Goal: Communication & Community: Answer question/provide support

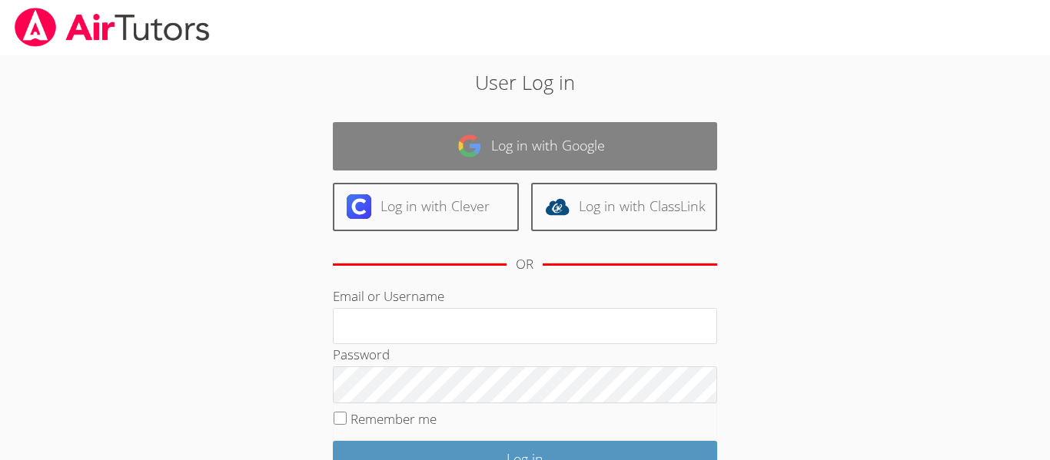
click at [517, 158] on link "Log in with Google" at bounding box center [525, 146] width 384 height 48
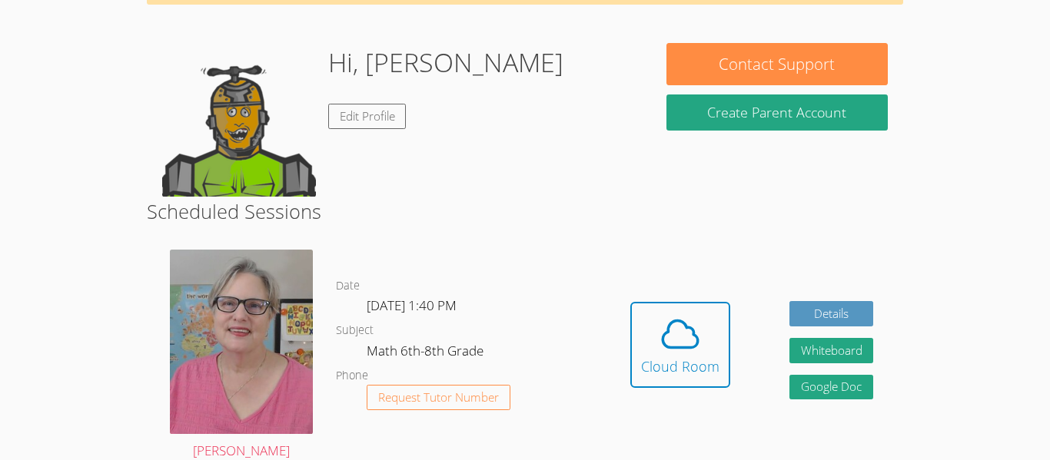
scroll to position [109, 0]
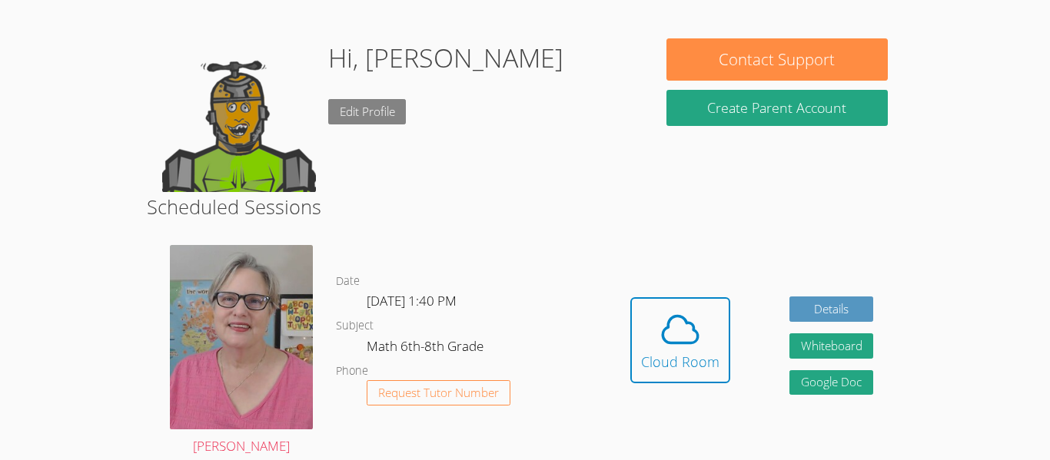
click at [367, 119] on link "Edit Profile" at bounding box center [367, 111] width 78 height 25
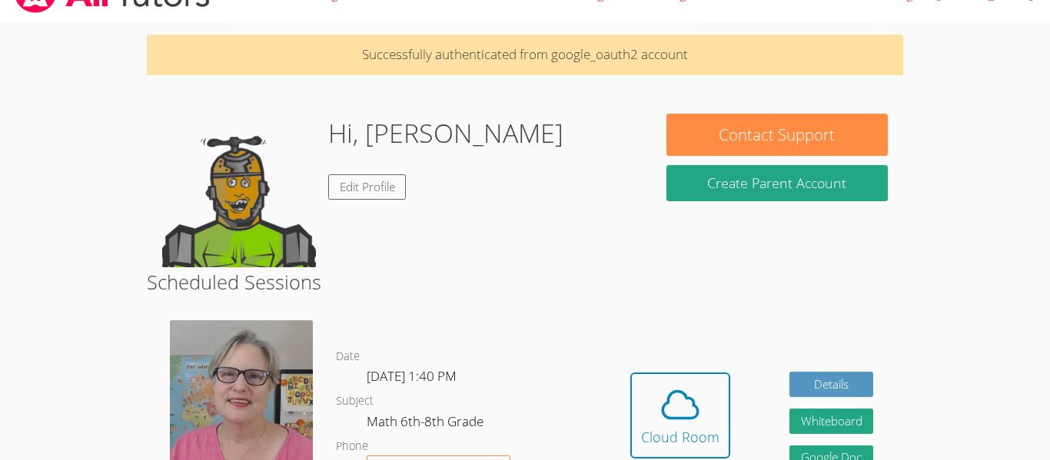
scroll to position [40, 0]
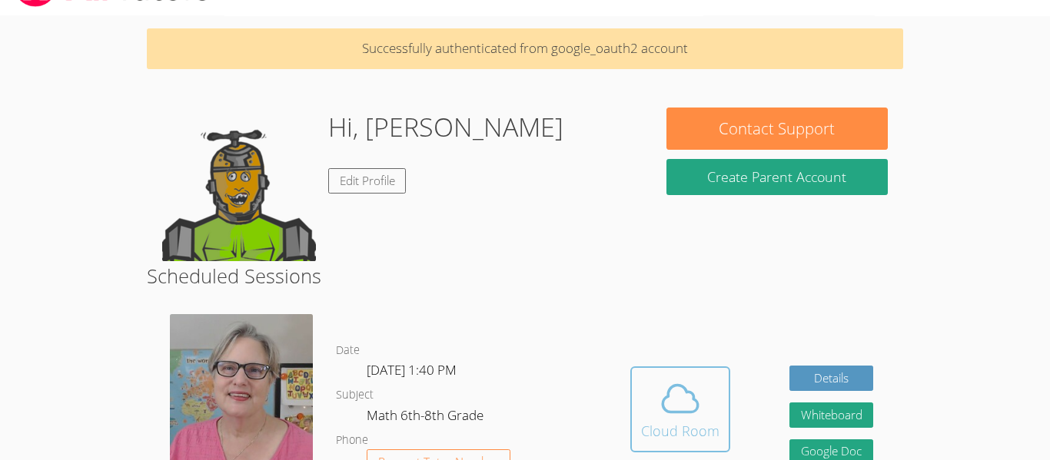
click at [659, 380] on icon at bounding box center [680, 398] width 43 height 43
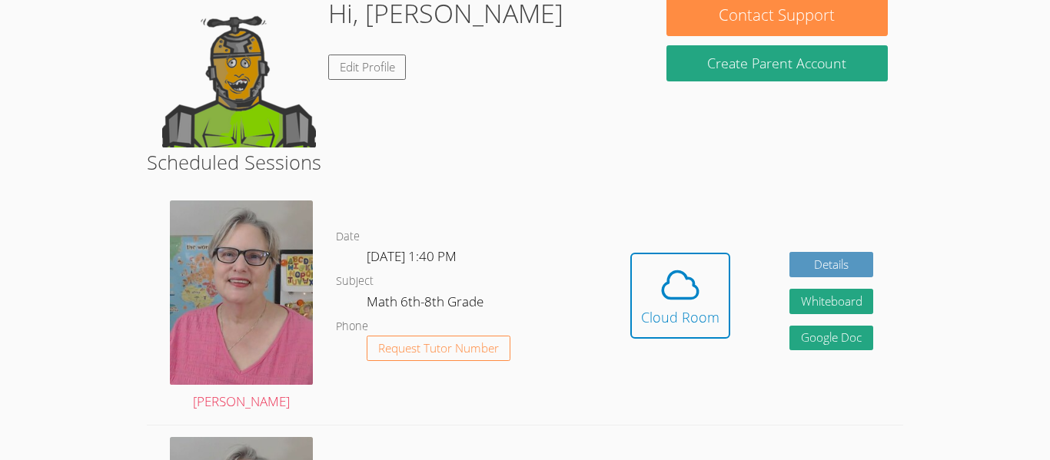
scroll to position [166, 0]
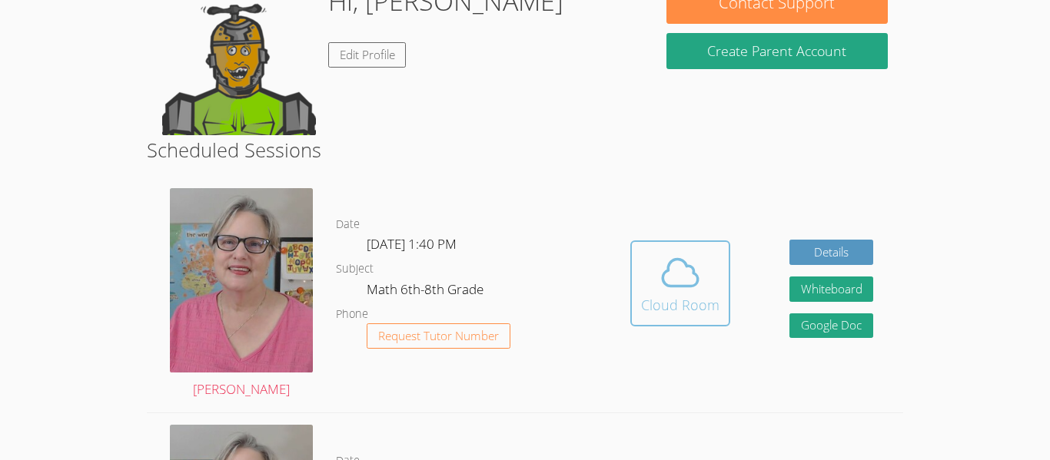
click at [669, 294] on div "Cloud Room" at bounding box center [680, 305] width 78 height 22
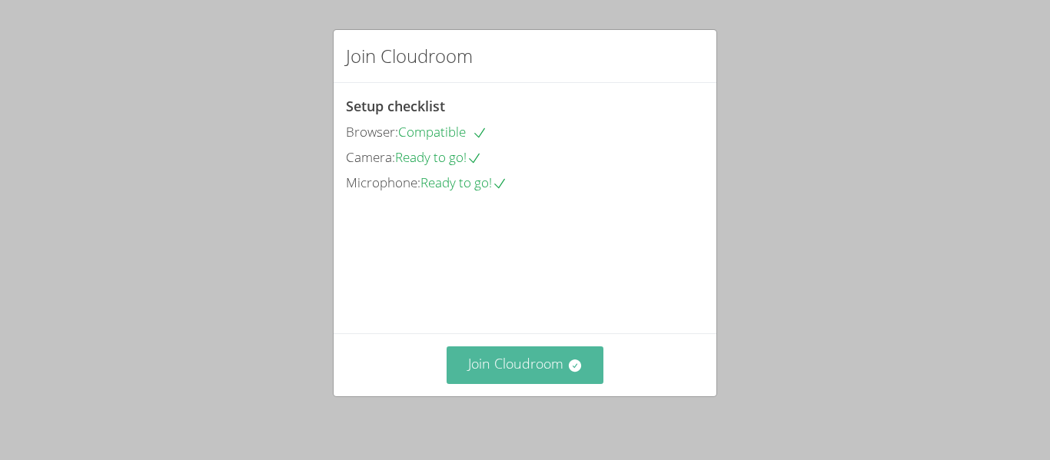
click at [538, 374] on button "Join Cloudroom" at bounding box center [526, 366] width 158 height 38
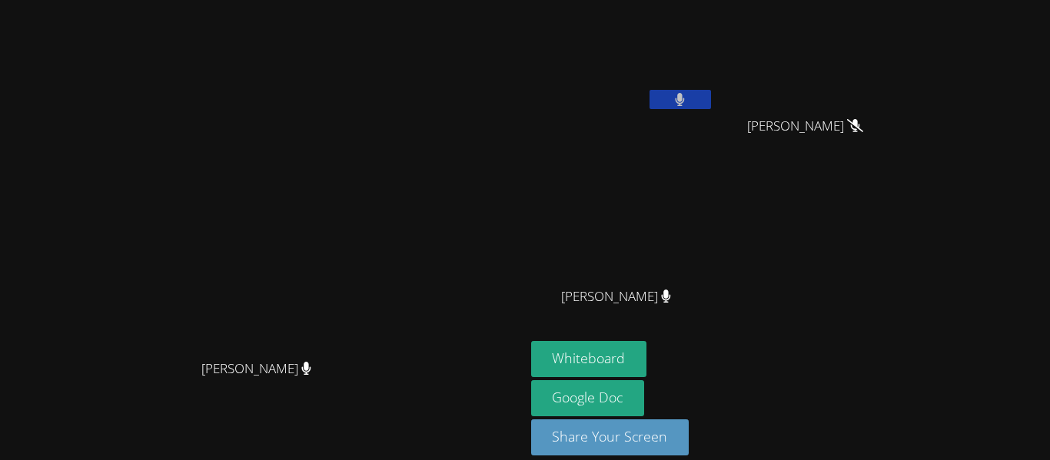
click at [671, 286] on span "[PERSON_NAME]" at bounding box center [616, 297] width 110 height 22
click at [714, 277] on video at bounding box center [622, 228] width 183 height 103
click at [671, 291] on icon at bounding box center [666, 296] width 9 height 13
click at [647, 354] on button "Whiteboard" at bounding box center [589, 359] width 116 height 36
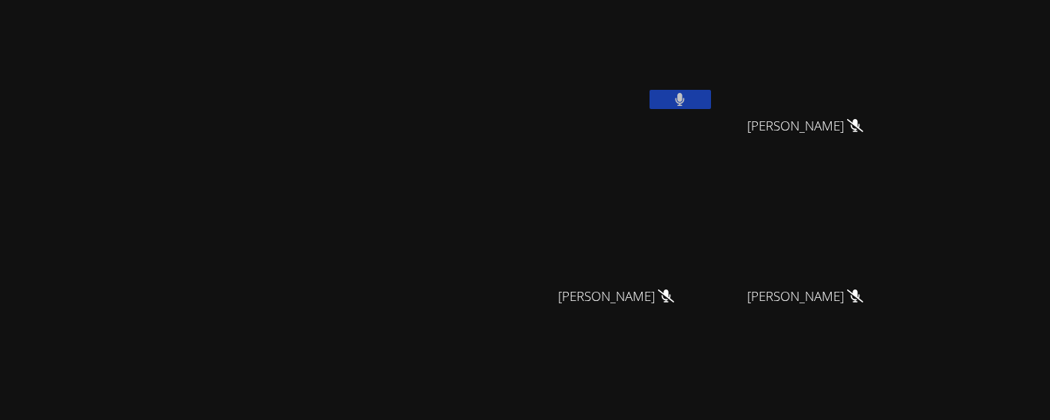
click at [711, 101] on button at bounding box center [679, 99] width 61 height 19
click at [688, 103] on icon at bounding box center [680, 99] width 16 height 13
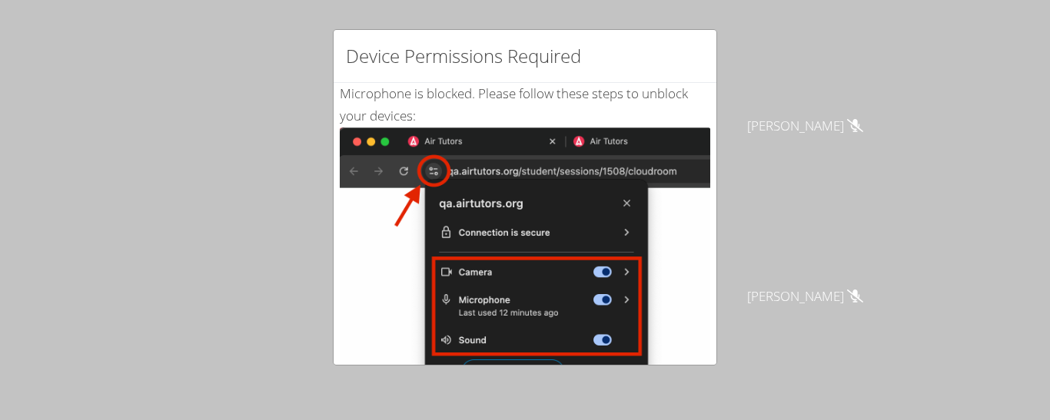
click at [489, 9] on div "Device Permissions Required Microphone is blocked . Please follow these steps t…" at bounding box center [525, 210] width 1050 height 420
click at [206, 164] on div "Device Permissions Required Microphone is blocked . Please follow these steps t…" at bounding box center [525, 210] width 1050 height 420
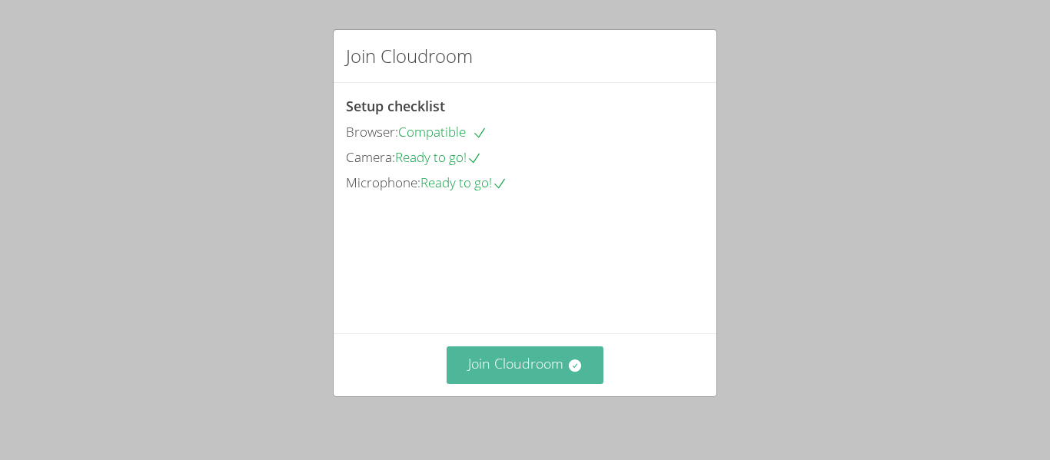
click at [515, 352] on button "Join Cloudroom" at bounding box center [526, 366] width 158 height 38
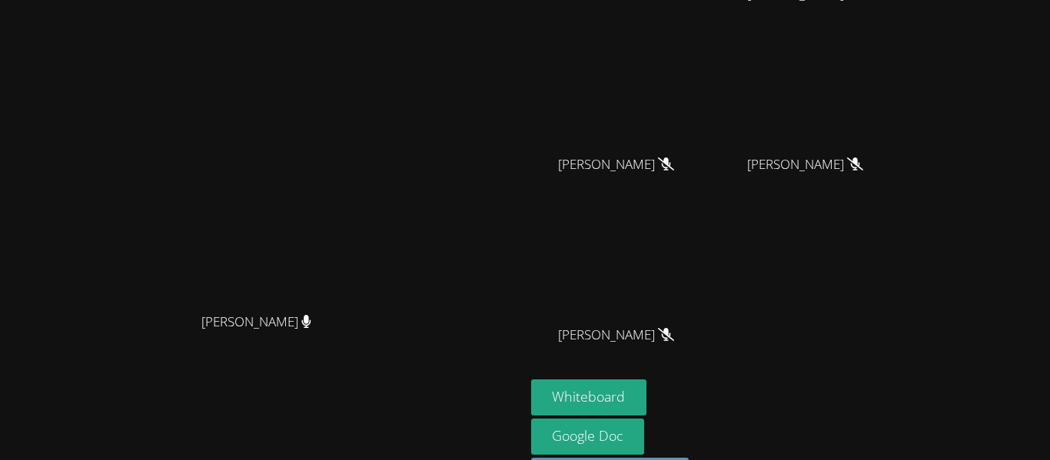
scroll to position [138, 0]
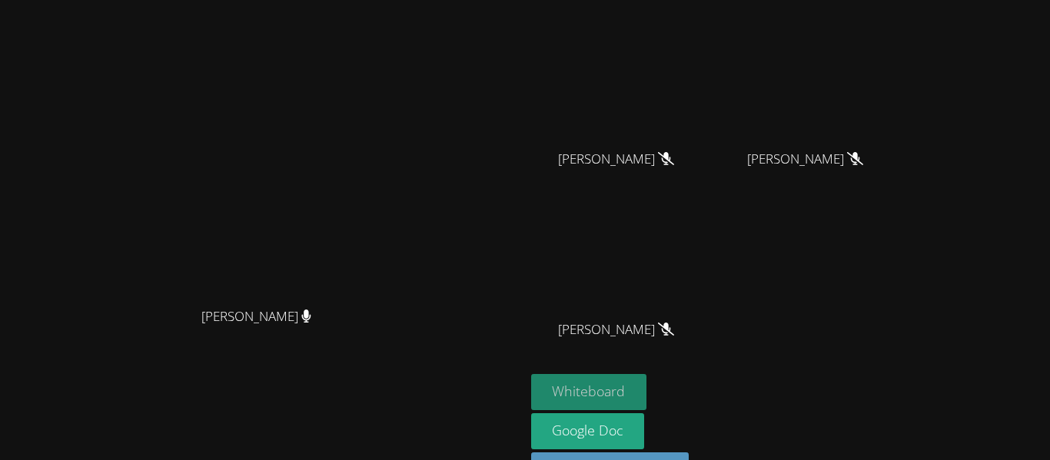
click at [647, 393] on button "Whiteboard" at bounding box center [589, 392] width 116 height 36
